Goal: Find specific page/section: Find specific page/section

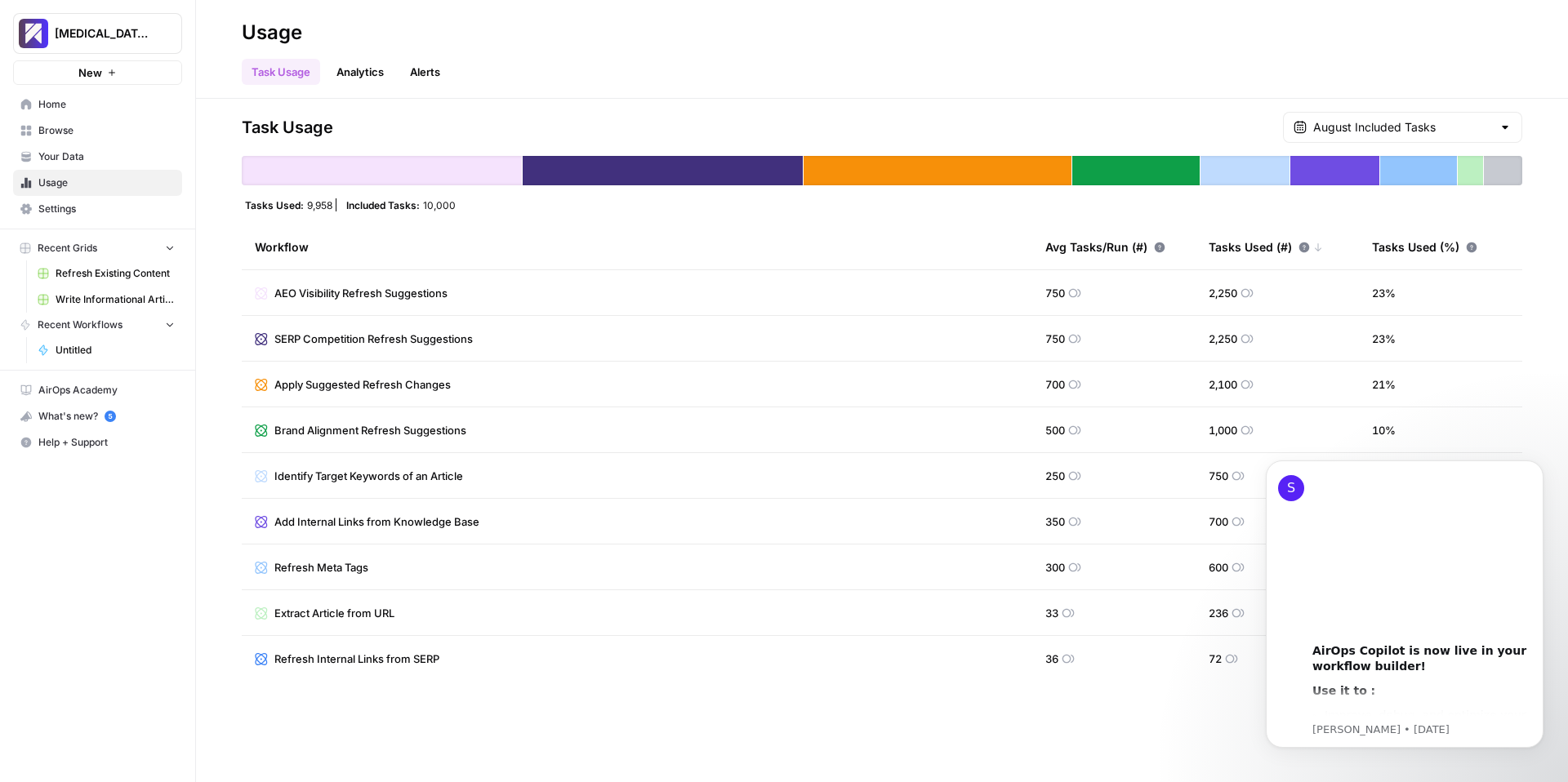
click at [89, 31] on span "[MEDICAL_DATA] - Test" at bounding box center [104, 34] width 99 height 16
click at [635, 55] on div "Task Usage Analytics Alerts" at bounding box center [882, 65] width 1280 height 40
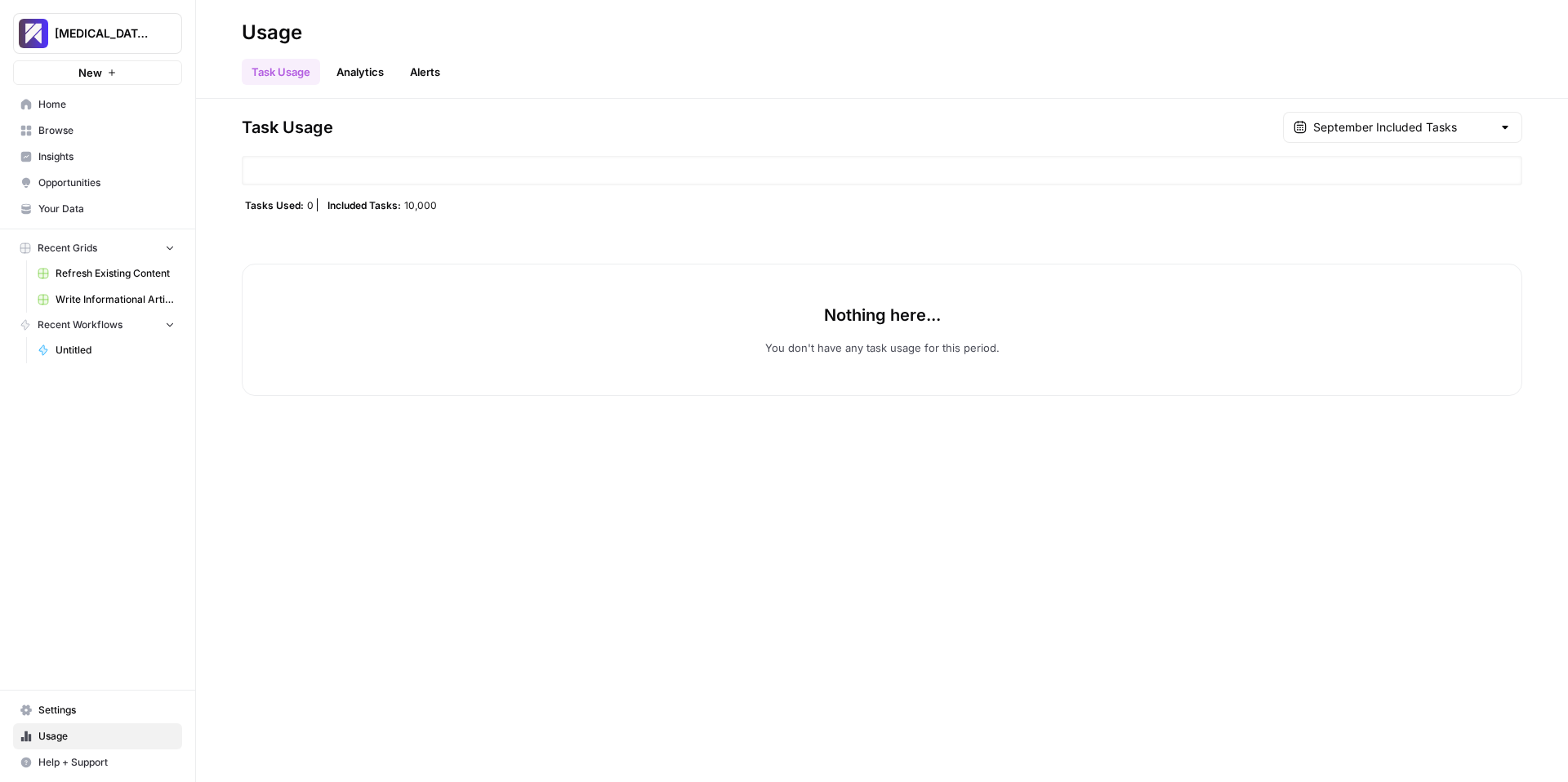
click at [51, 735] on span "Usage" at bounding box center [107, 737] width 137 height 15
click at [110, 35] on span "[MEDICAL_DATA] - Test" at bounding box center [104, 34] width 99 height 16
click at [87, 123] on span "[MEDICAL_DATA] - Test" at bounding box center [150, 123] width 201 height 16
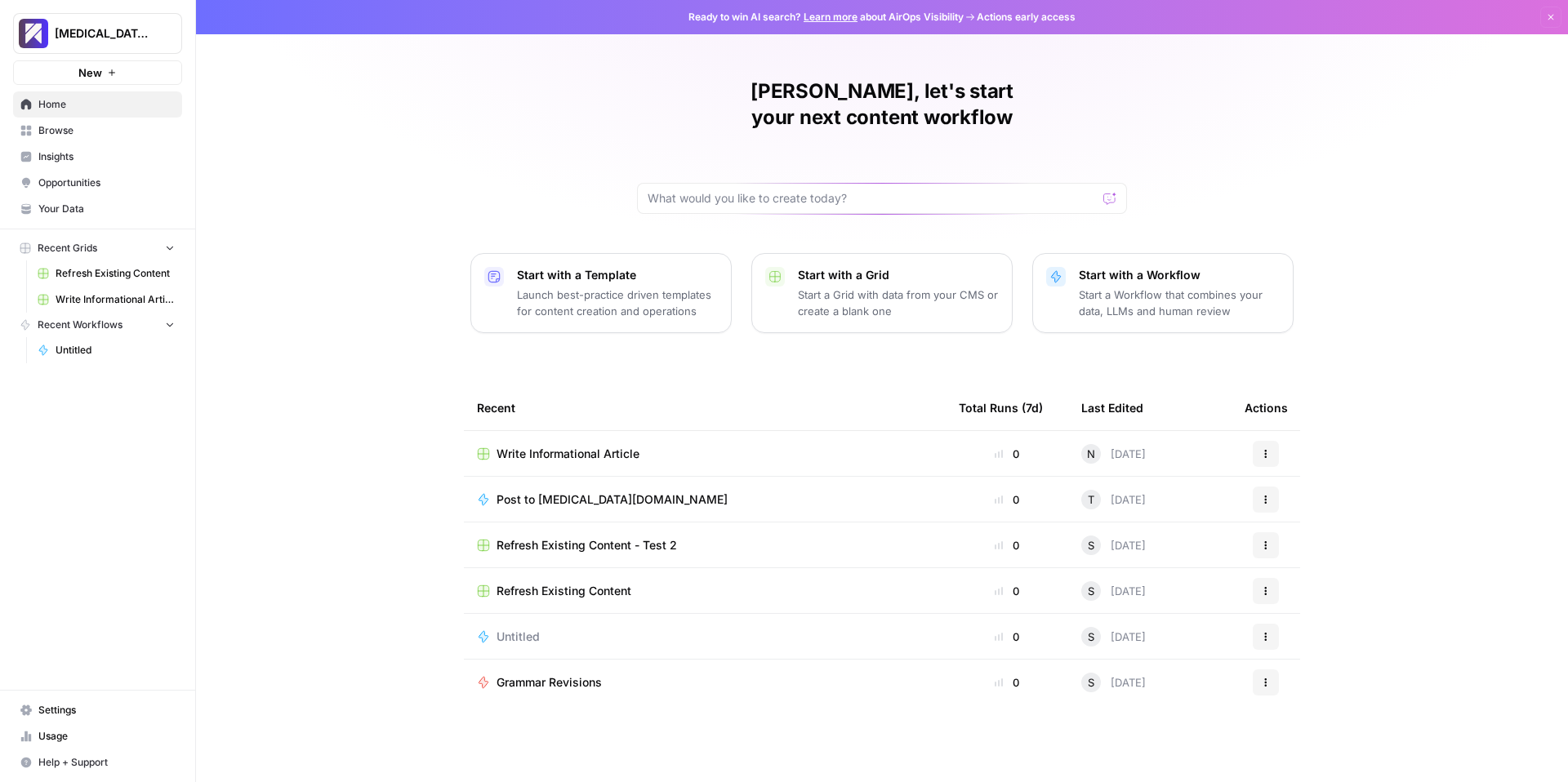
click at [73, 736] on span "Usage" at bounding box center [107, 737] width 137 height 15
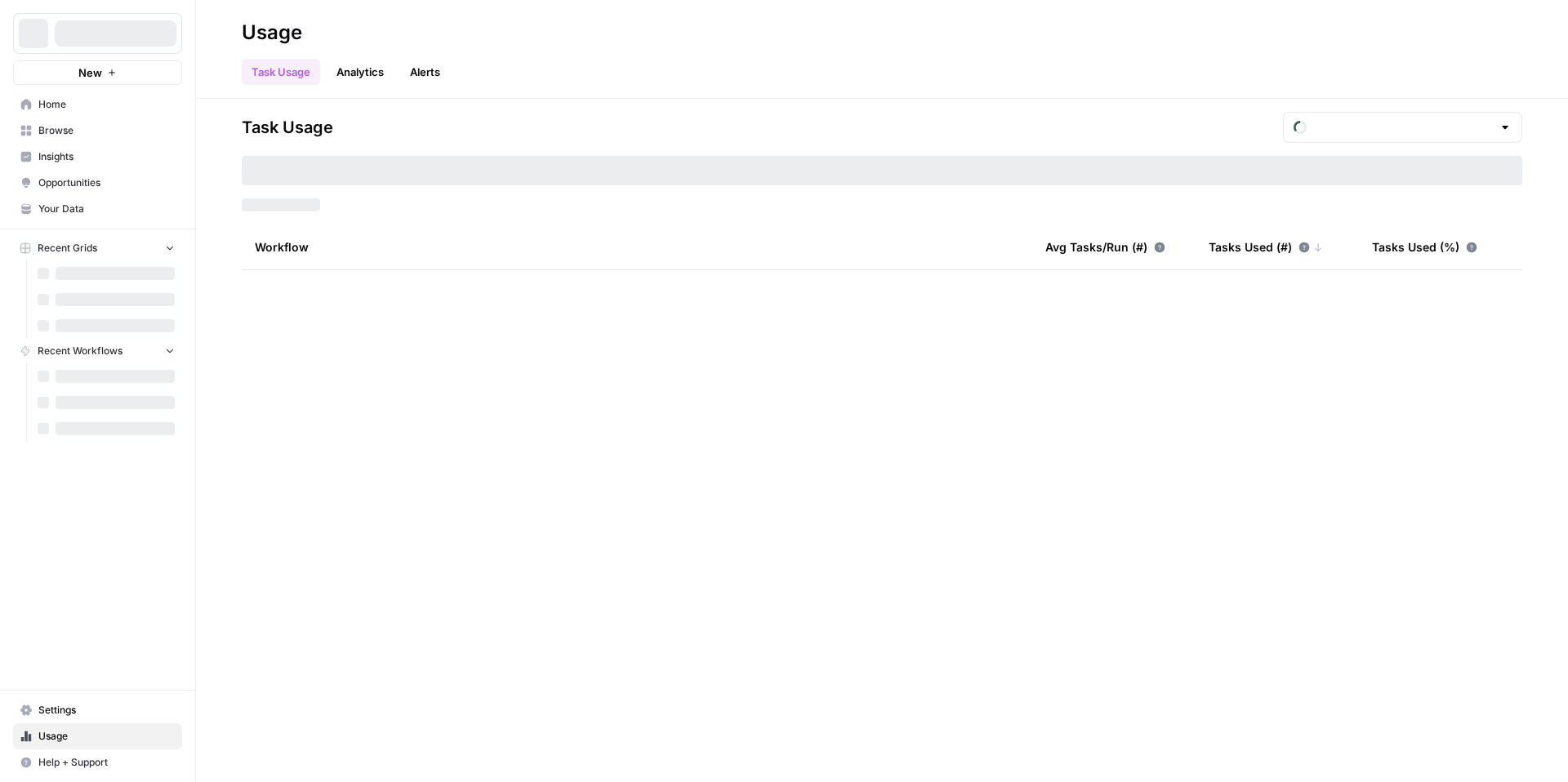
type input "September Included Tasks"
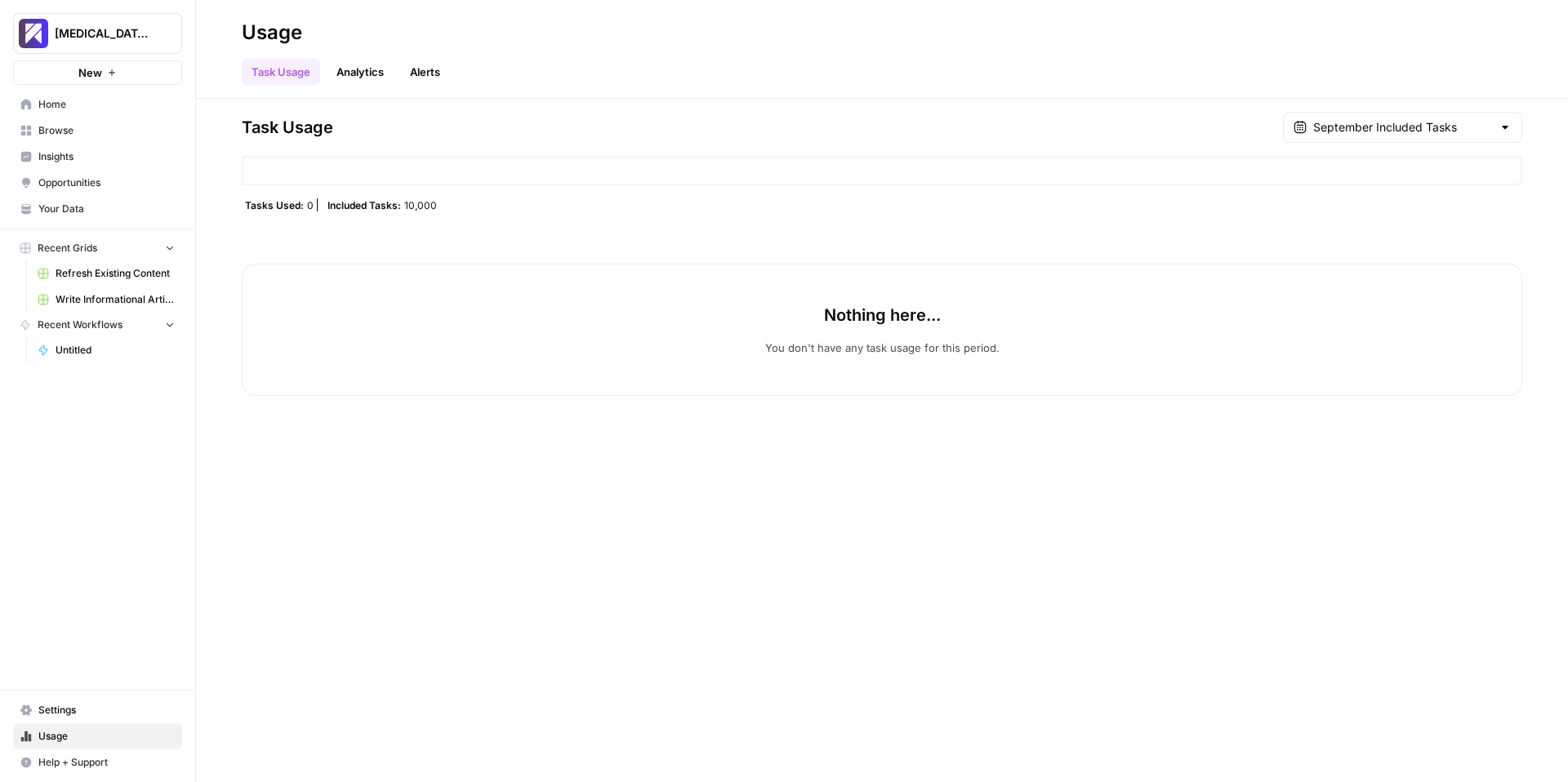
click at [89, 306] on span "Write Informational Article" at bounding box center [115, 300] width 119 height 15
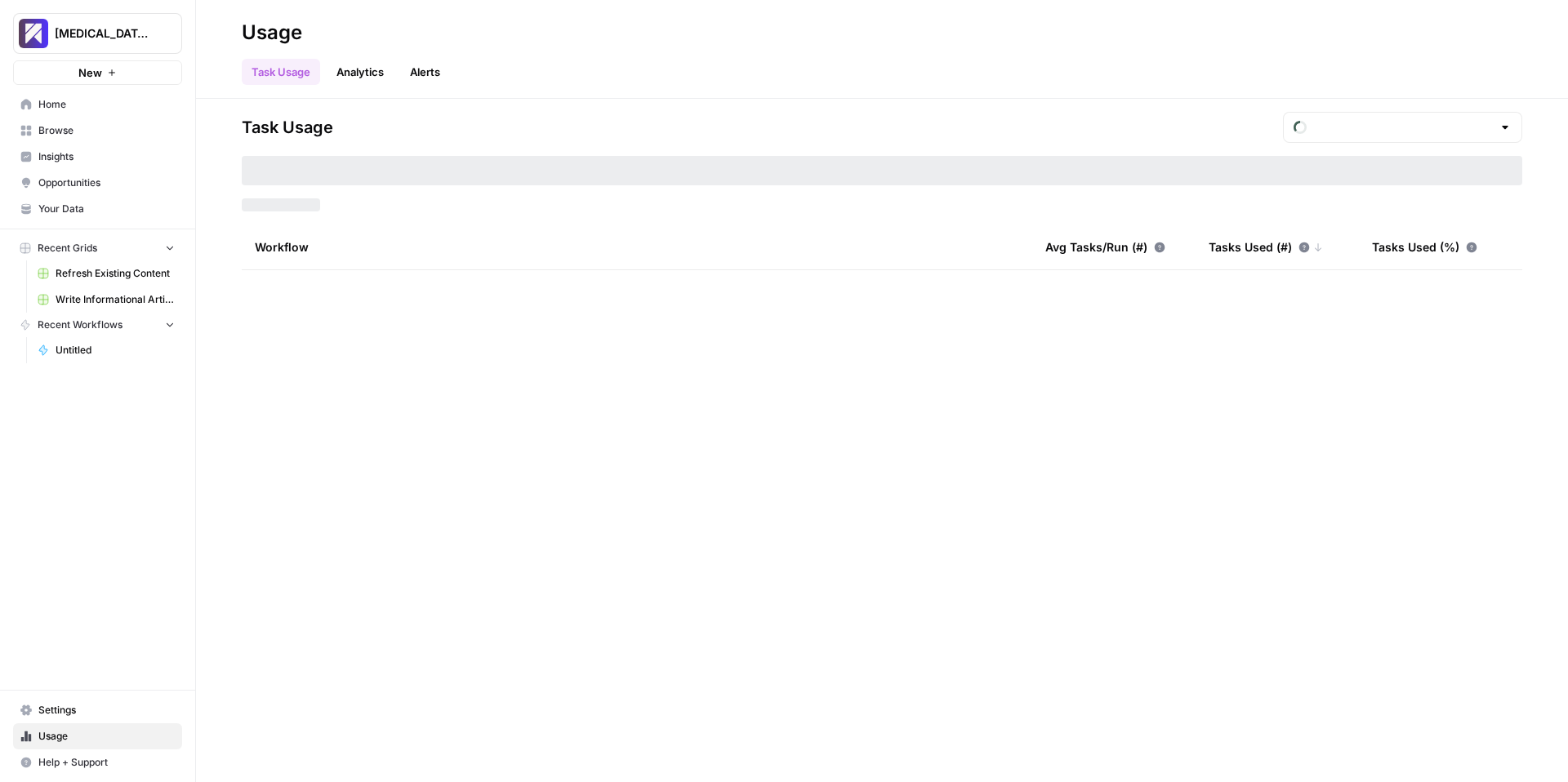
type input "September Included Tasks"
